Goal: Check status: Check status

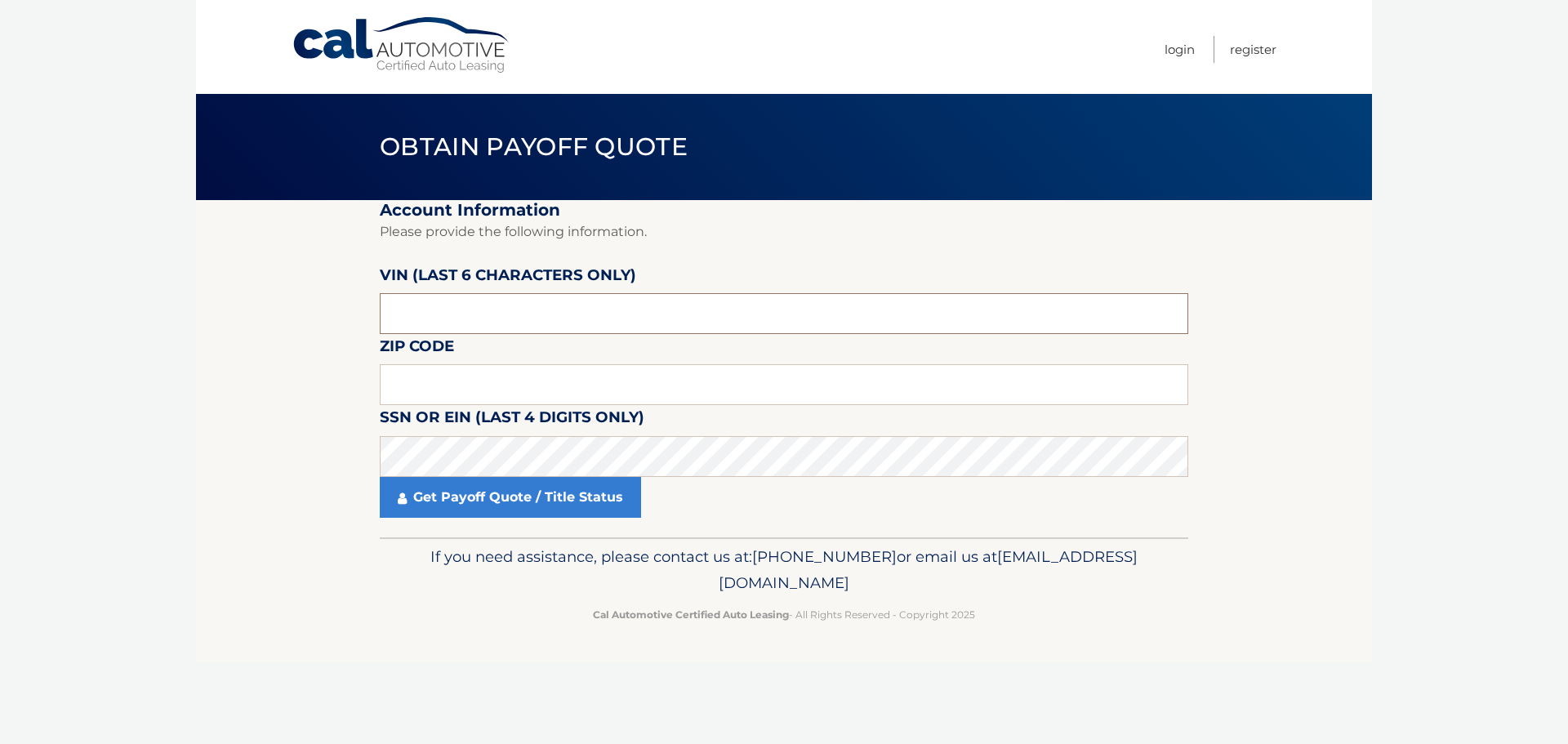
click at [487, 313] on input "text" at bounding box center [784, 314] width 808 height 41
type input "042301"
type input "11577"
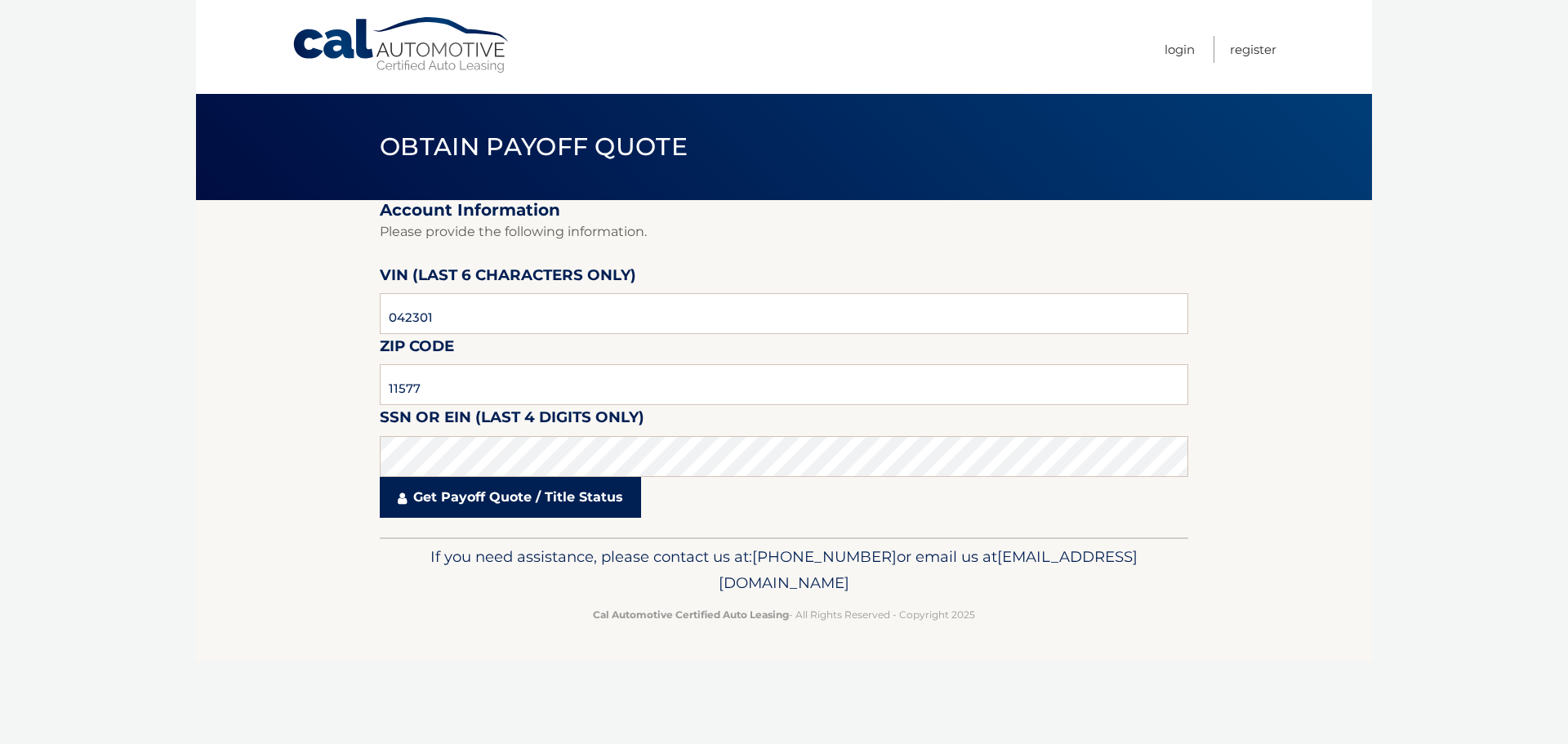
click at [502, 501] on link "Get Payoff Quote / Title Status" at bounding box center [511, 497] width 261 height 41
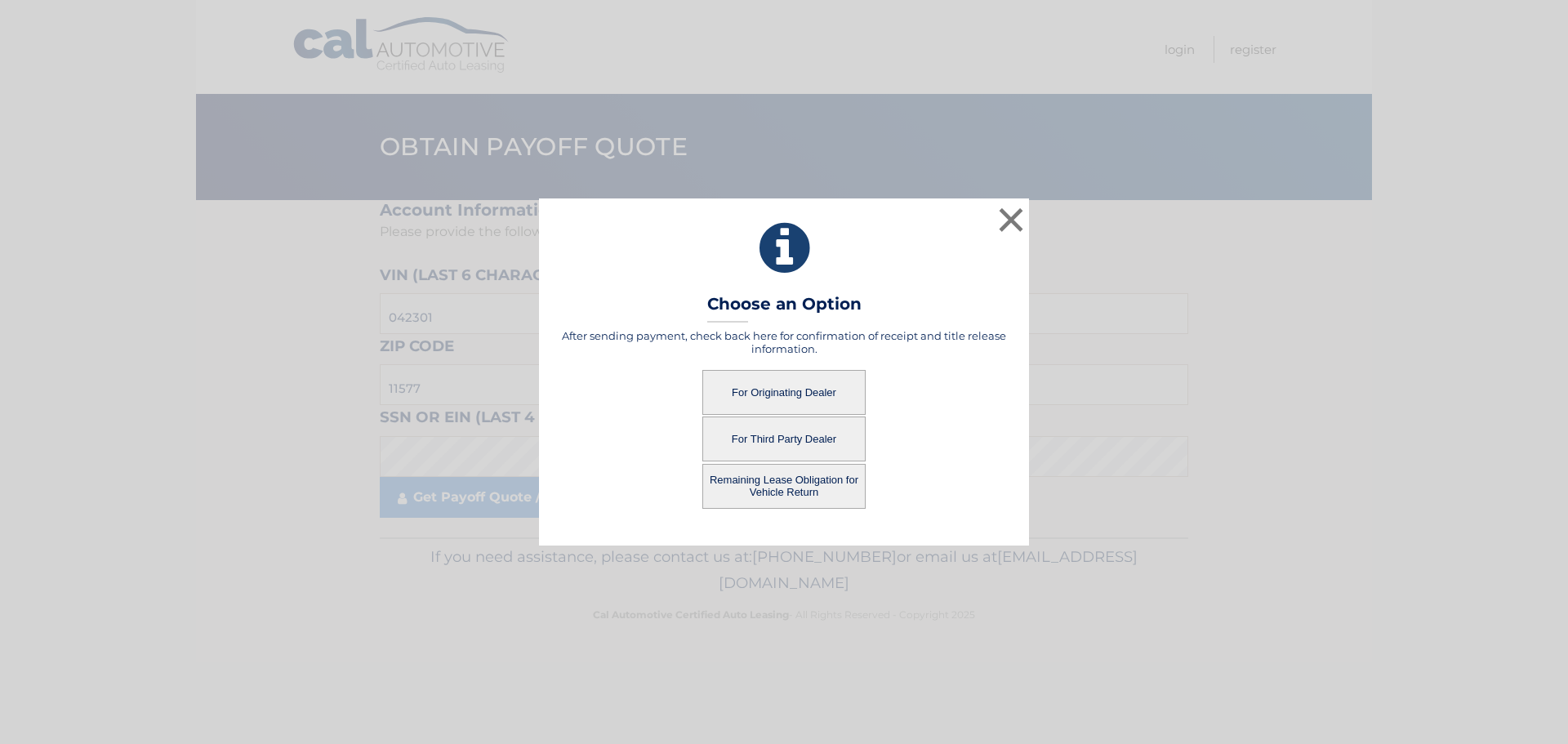
click at [787, 437] on button "For Third Party Dealer" at bounding box center [784, 439] width 163 height 45
click at [788, 441] on button "For Third Party Dealer" at bounding box center [784, 439] width 163 height 45
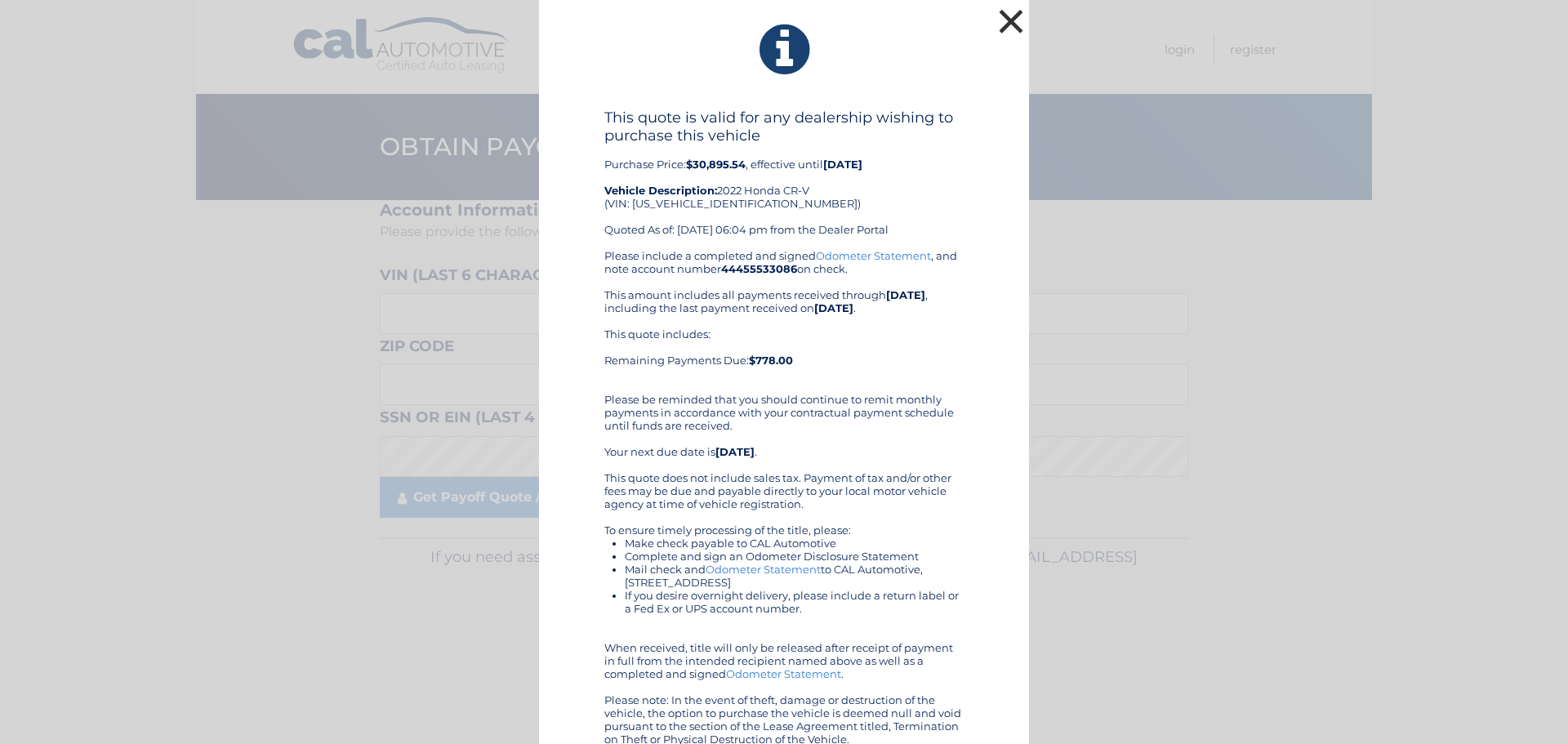
click at [1000, 22] on button "×" at bounding box center [1010, 21] width 33 height 33
